Goal: Task Accomplishment & Management: Manage account settings

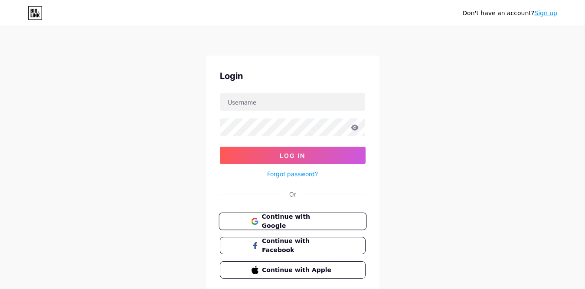
click at [340, 218] on button "Continue with Google" at bounding box center [292, 221] width 148 height 18
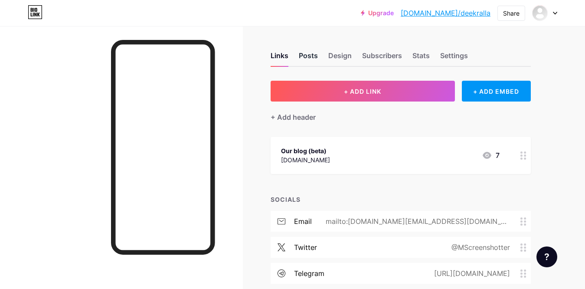
click at [310, 56] on div "Posts" at bounding box center [308, 58] width 19 height 16
click at [447, 60] on div "Settings" at bounding box center [454, 58] width 28 height 16
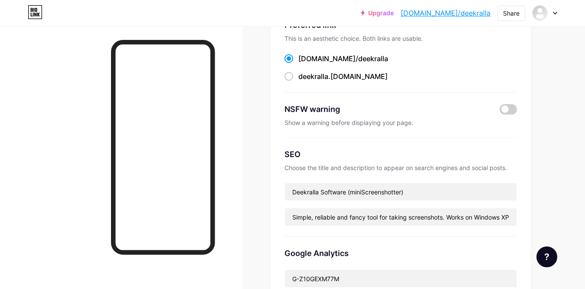
scroll to position [133, 0]
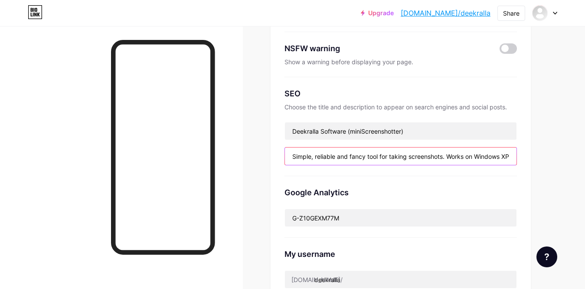
click at [418, 158] on input "Simple, reliable and fancy tool for taking screenshots. Works on Windows XP/Vis…" at bounding box center [400, 155] width 231 height 17
click at [472, 155] on input "Simple, reliable and fancy tool for taking screenshots. Works on Windows XP/Vis…" at bounding box center [400, 155] width 231 height 17
drag, startPoint x: 475, startPoint y: 158, endPoint x: 491, endPoint y: 157, distance: 15.6
click at [491, 157] on input "Simple, reliable and fancy tool for taking screenshots. Works on Windows XP/Vis…" at bounding box center [400, 155] width 231 height 17
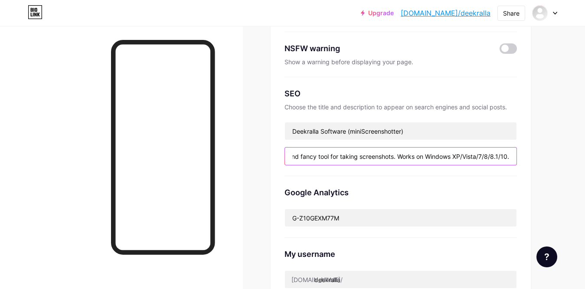
drag, startPoint x: 506, startPoint y: 153, endPoint x: 559, endPoint y: 153, distance: 53.3
click at [516, 153] on input "Simple, reliable and fancy tool for taking screenshots. Works on Windows XP/Vis…" at bounding box center [400, 155] width 231 height 17
click at [513, 153] on input "Simple, reliable and fancy tool for taking screenshots. Works on Windows XP/Vis…" at bounding box center [400, 155] width 231 height 17
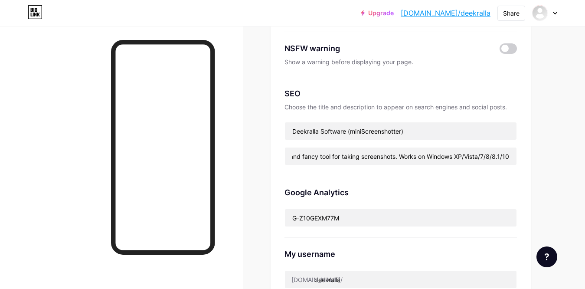
click at [543, 161] on div "Links Posts Design Subscribers Stats Settings Preferred link This is an aesthet…" at bounding box center [283, 238] width 567 height 690
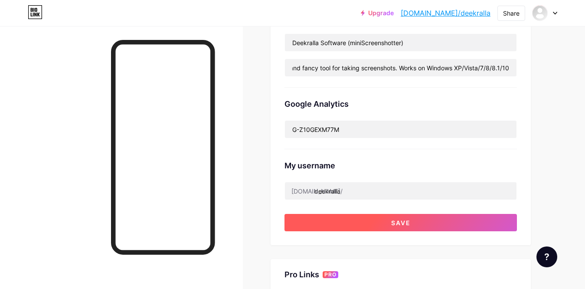
click at [496, 216] on button "Save" at bounding box center [400, 222] width 232 height 17
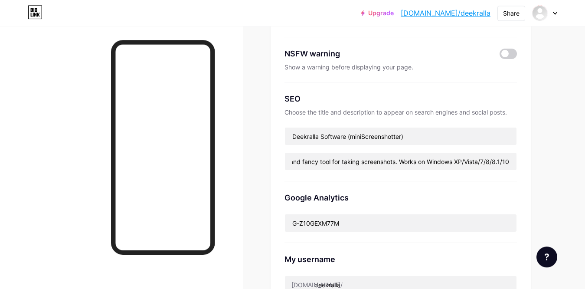
scroll to position [88, 0]
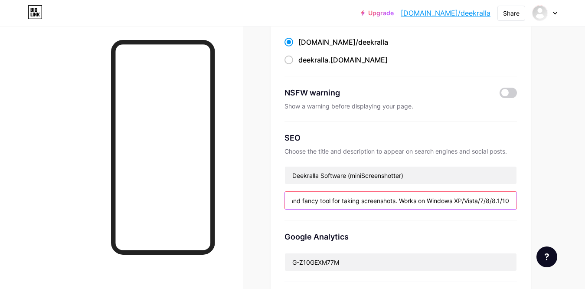
click at [415, 197] on input "Simple, reliable and fancy tool for taking screenshots. Works on Windows XP/Vis…" at bounding box center [400, 200] width 231 height 17
click at [330, 202] on input "Simple, reliable and fancy tool for taking screenshots. Works on Windows XP/Vis…" at bounding box center [400, 200] width 231 height 17
drag, startPoint x: 495, startPoint y: 205, endPoint x: 516, endPoint y: 203, distance: 20.4
click at [516, 203] on input "Simple, reliable and fancy tool (app, application, program) for taking screensh…" at bounding box center [400, 200] width 231 height 17
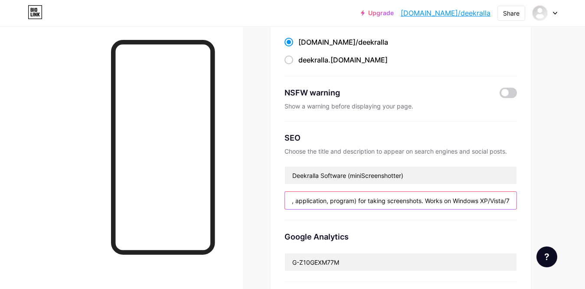
click at [485, 202] on input "Simple, reliable and fancy tool (app, application, program) for taking screensh…" at bounding box center [400, 200] width 231 height 17
click at [365, 199] on input "Simple, reliable and fancy tool (app, application, program) for taking screensh…" at bounding box center [400, 200] width 231 height 17
click at [420, 199] on input "Simple, reliable and fancy tool (app, application, program) for taking screensh…" at bounding box center [400, 200] width 231 height 17
type input "Simple, reliable and fancy tool (app, application, program) for taking screensh…"
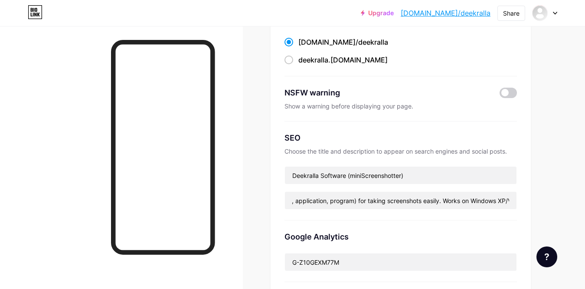
click at [557, 190] on div "Links Posts Design Subscribers Stats Settings Preferred link This is an aesthet…" at bounding box center [283, 283] width 567 height 690
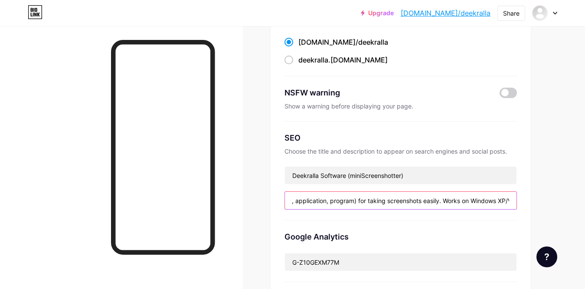
click at [504, 201] on input "Simple, reliable and fancy tool (app, application, program) for taking screensh…" at bounding box center [400, 200] width 231 height 17
drag, startPoint x: 485, startPoint y: 198, endPoint x: 574, endPoint y: 198, distance: 89.3
click at [516, 198] on input "Simple, reliable and fancy tool (app, application, program) for taking screensh…" at bounding box center [400, 200] width 231 height 17
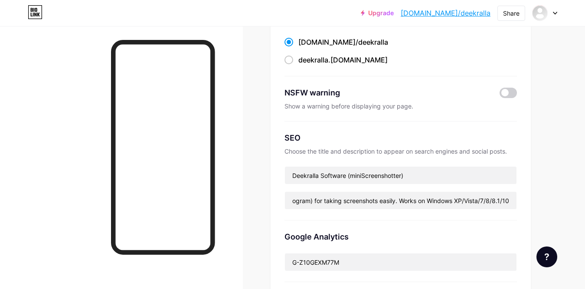
click at [531, 200] on div "Links Posts Design Subscribers Stats Settings Preferred link This is an aesthet…" at bounding box center [283, 283] width 567 height 690
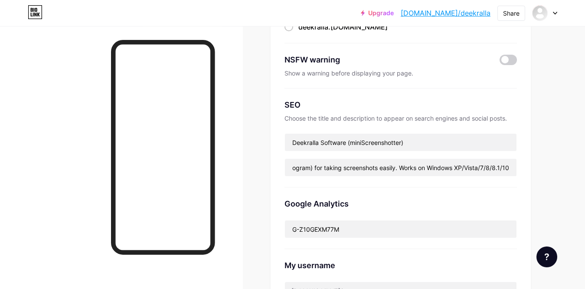
scroll to position [221, 0]
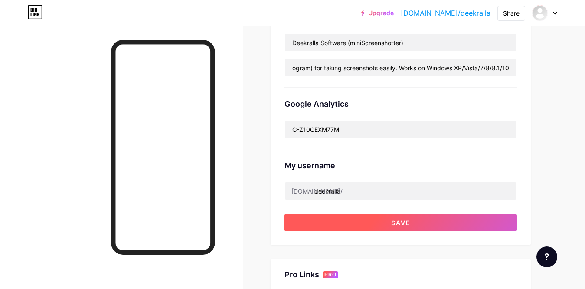
click at [483, 214] on button "Save" at bounding box center [400, 222] width 232 height 17
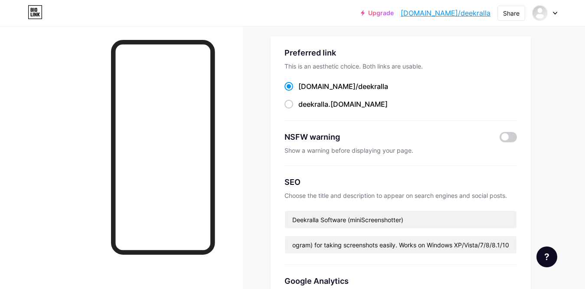
scroll to position [0, 0]
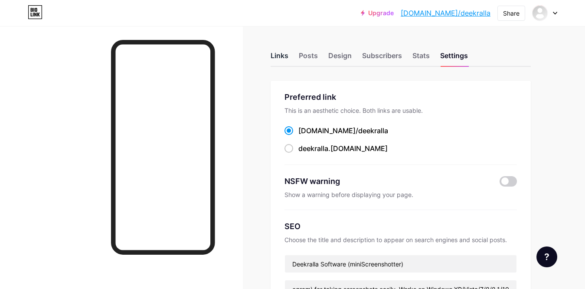
click at [282, 55] on div "Links" at bounding box center [279, 58] width 18 height 16
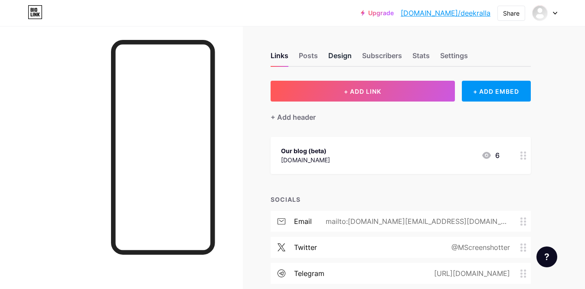
click at [331, 55] on div "Design" at bounding box center [339, 58] width 23 height 16
click at [376, 56] on div "Subscribers" at bounding box center [382, 58] width 40 height 16
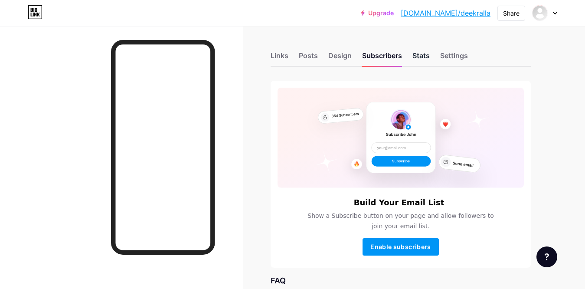
click at [422, 51] on div "Stats" at bounding box center [420, 58] width 17 height 16
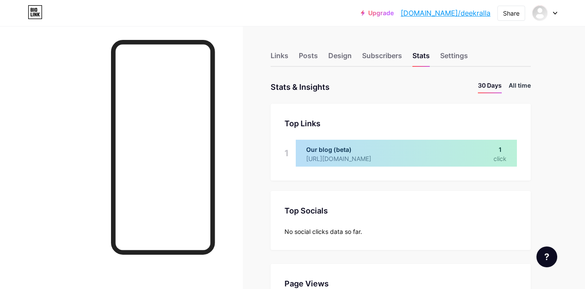
click at [516, 88] on li "All time" at bounding box center [519, 87] width 22 height 13
